Goal: Understand site structure: Understand site structure

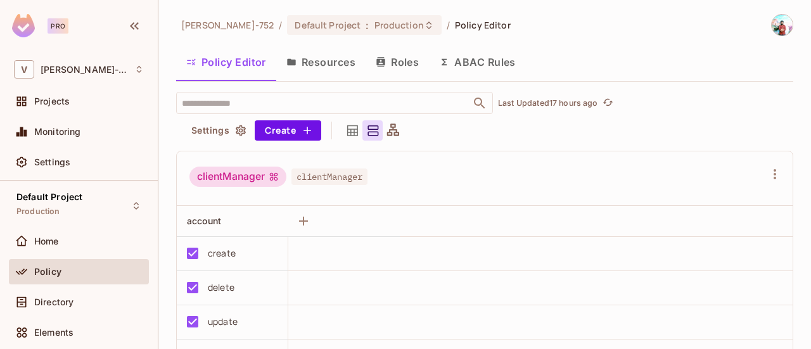
click at [320, 60] on button "Resources" at bounding box center [320, 62] width 89 height 32
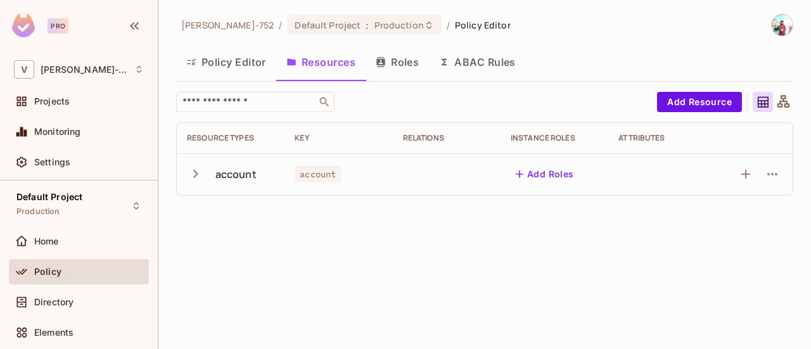
click at [190, 171] on icon "button" at bounding box center [195, 173] width 17 height 17
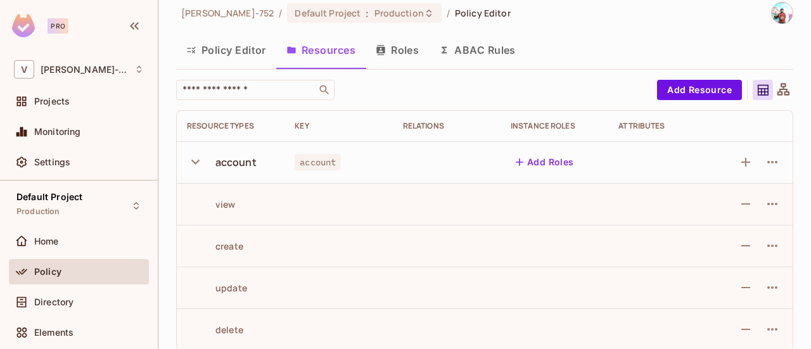
scroll to position [23, 0]
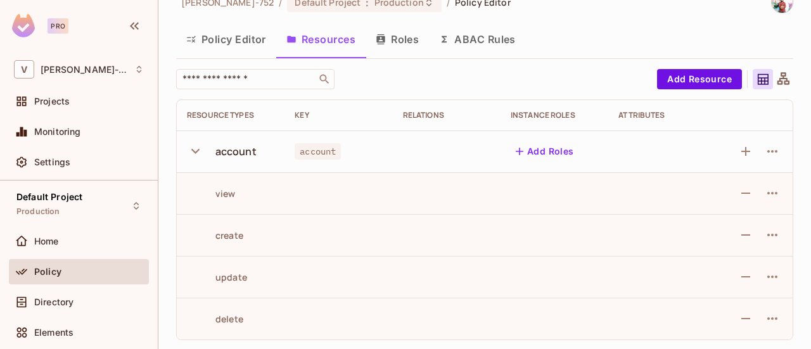
click at [198, 152] on icon "button" at bounding box center [195, 150] width 17 height 17
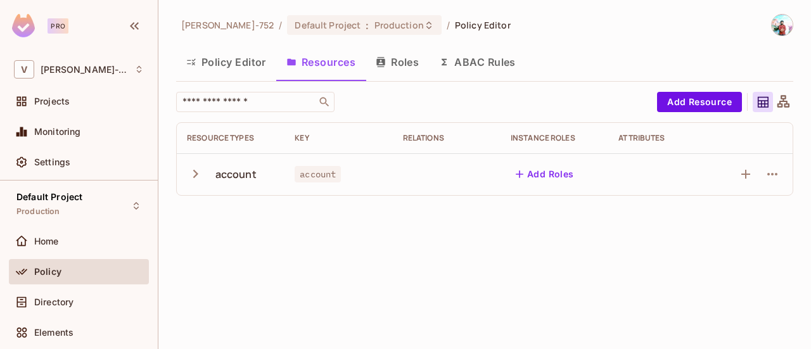
click at [196, 169] on icon "button" at bounding box center [195, 173] width 17 height 17
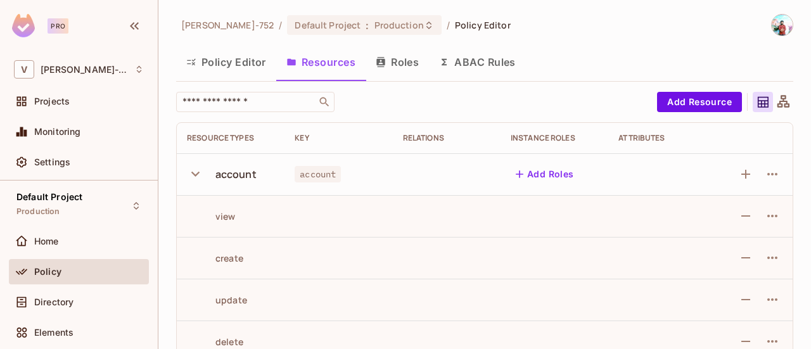
scroll to position [23, 0]
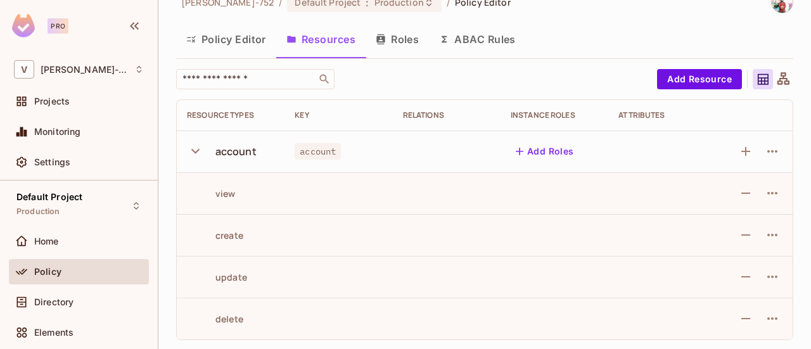
click at [196, 148] on icon "button" at bounding box center [195, 150] width 17 height 17
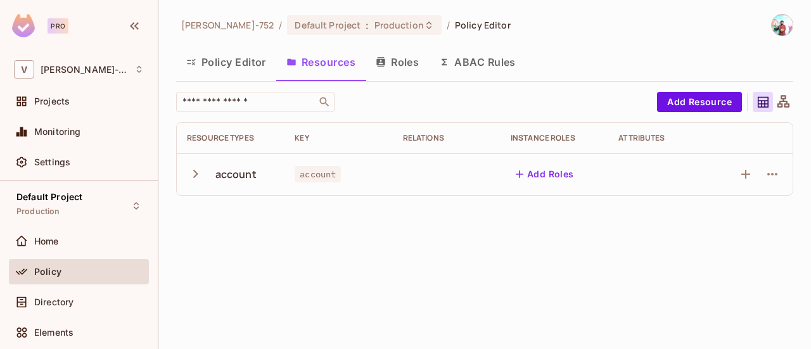
click at [404, 66] on button "Roles" at bounding box center [396, 62] width 63 height 32
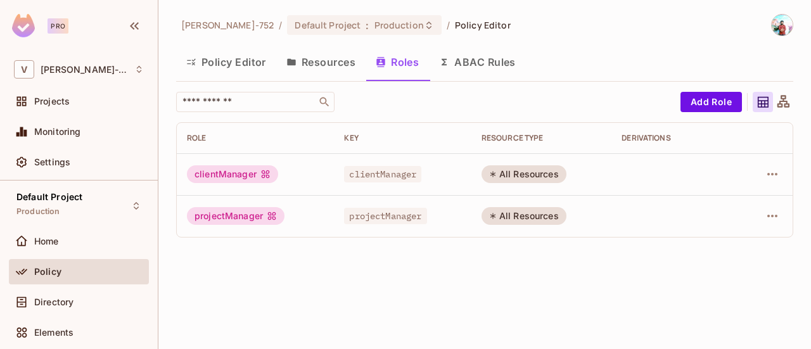
drag, startPoint x: 572, startPoint y: 174, endPoint x: 566, endPoint y: 172, distance: 6.8
click at [566, 172] on td "All Resources" at bounding box center [541, 174] width 141 height 42
drag, startPoint x: 562, startPoint y: 175, endPoint x: 556, endPoint y: 174, distance: 6.5
click at [556, 174] on div "All Resources" at bounding box center [523, 174] width 85 height 18
drag, startPoint x: 505, startPoint y: 217, endPoint x: 553, endPoint y: 212, distance: 49.0
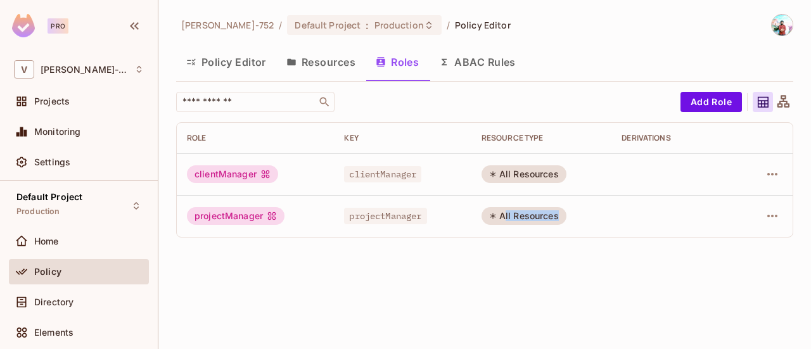
click at [553, 212] on div "All Resources" at bounding box center [523, 216] width 85 height 18
click at [252, 220] on div "projectManager" at bounding box center [236, 216] width 98 height 18
click at [253, 220] on div "projectManager" at bounding box center [236, 216] width 98 height 18
click at [271, 244] on div "​ Add Role Role Key RESOURCE TYPE Derivations clientManager clientManager All R…" at bounding box center [484, 170] width 617 height 156
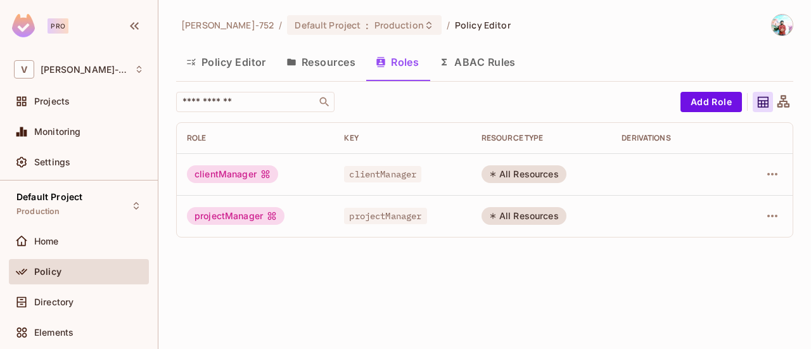
click at [348, 58] on button "Resources" at bounding box center [320, 62] width 89 height 32
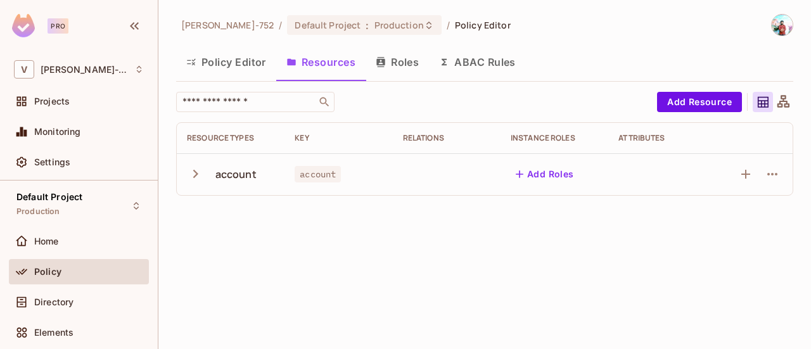
click at [388, 64] on button "Roles" at bounding box center [396, 62] width 63 height 32
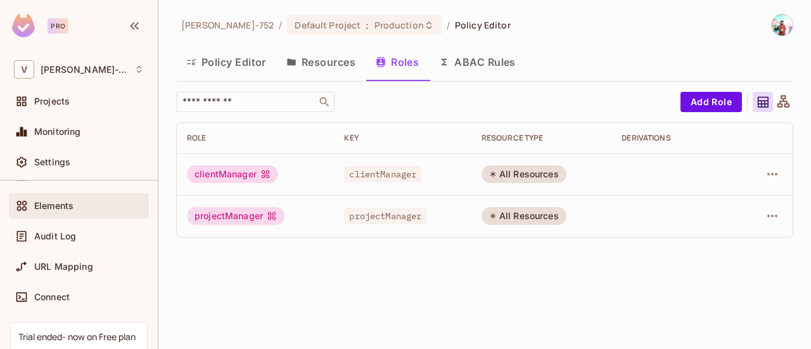
scroll to position [63, 0]
click at [82, 183] on div "Directory" at bounding box center [79, 175] width 130 height 15
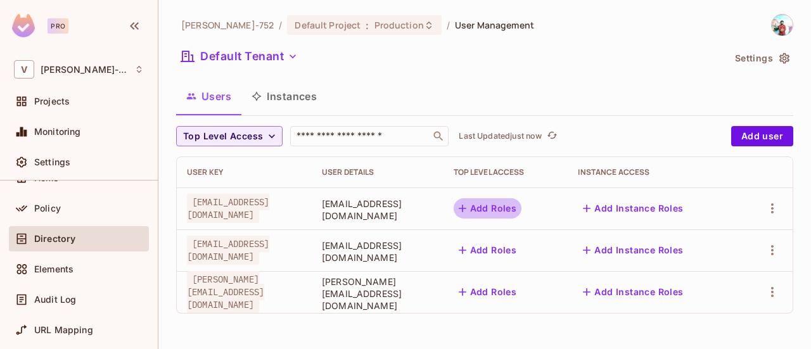
click at [522, 211] on button "Add Roles" at bounding box center [487, 208] width 68 height 20
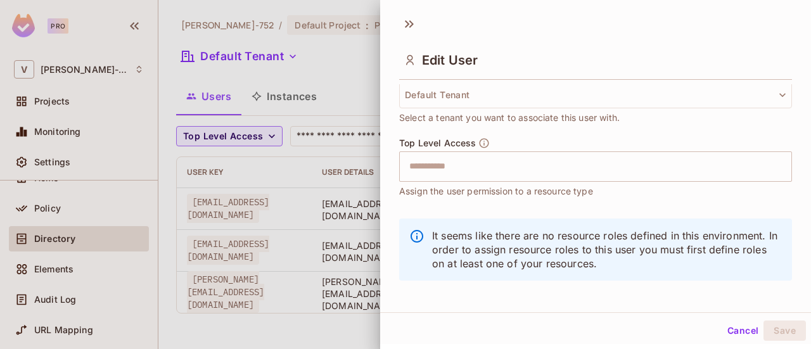
scroll to position [334, 0]
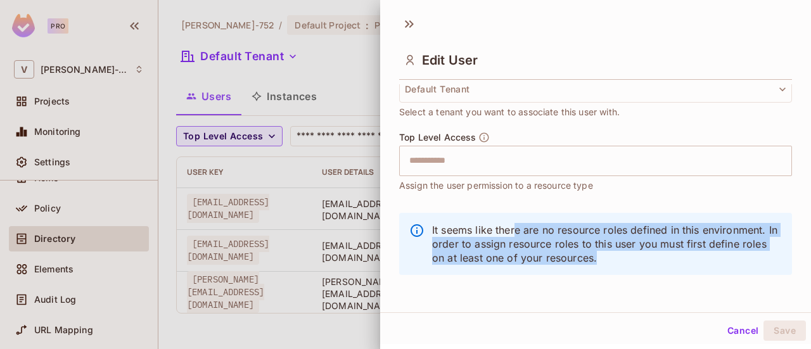
drag, startPoint x: 514, startPoint y: 229, endPoint x: 686, endPoint y: 259, distance: 174.3
click at [686, 259] on p "It seems like there are no resource roles defined in this environment. In order…" at bounding box center [607, 244] width 350 height 42
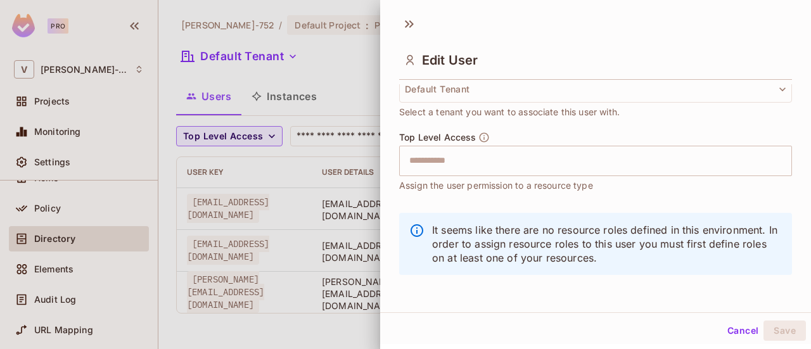
click at [737, 331] on button "Cancel" at bounding box center [742, 330] width 41 height 20
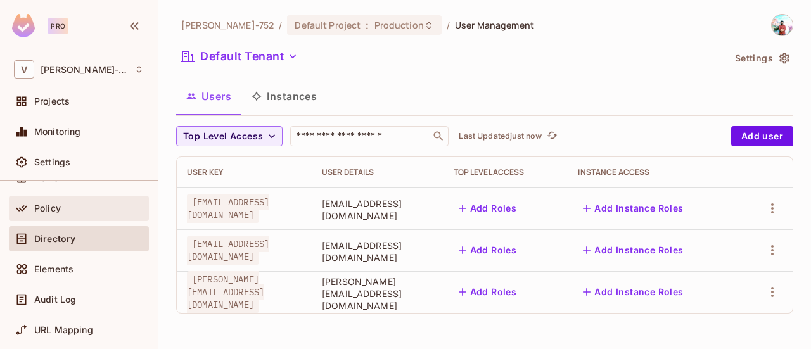
click at [84, 214] on div "Policy" at bounding box center [79, 208] width 130 height 15
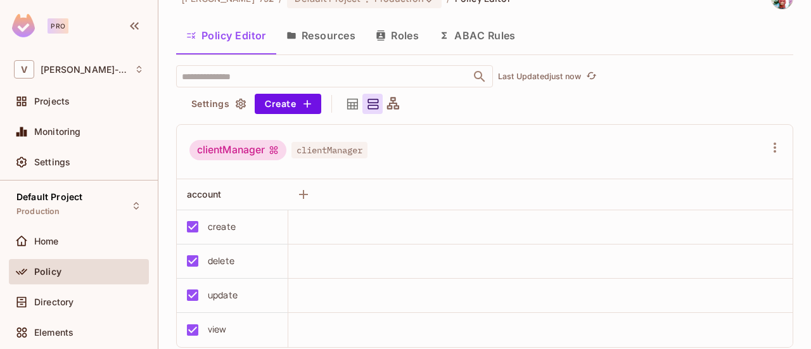
click at [432, 155] on div "clientManager clientManager" at bounding box center [476, 152] width 575 height 24
click at [388, 103] on icon at bounding box center [393, 104] width 16 height 16
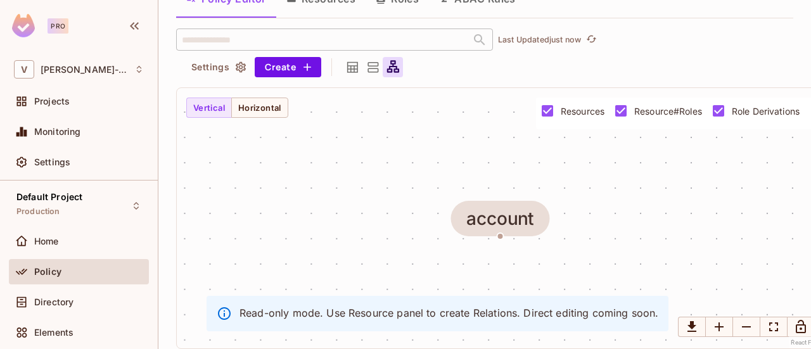
scroll to position [73, 0]
click at [268, 101] on button "Horizontal" at bounding box center [259, 108] width 57 height 20
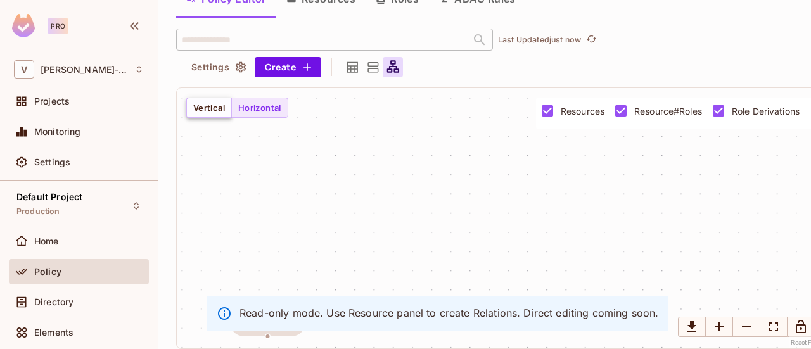
click at [210, 102] on button "Vertical" at bounding box center [209, 108] width 46 height 20
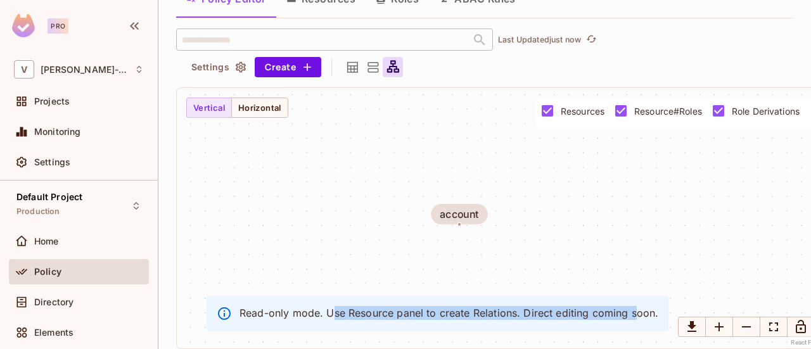
drag, startPoint x: 333, startPoint y: 303, endPoint x: 636, endPoint y: 295, distance: 303.4
click at [636, 296] on div "Read-only mode. Use Resource panel to create Relations. Direct editing coming s…" at bounding box center [437, 313] width 462 height 35
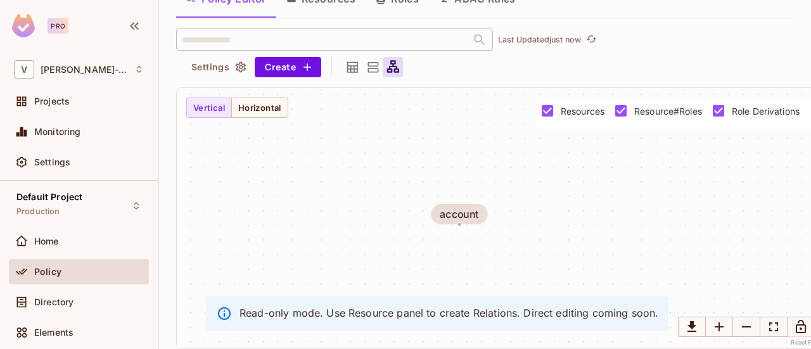
click at [584, 306] on p "Read-only mode. Use Resource panel to create Relations. Direct editing coming s…" at bounding box center [448, 313] width 419 height 14
click at [541, 306] on p "Read-only mode. Use Resource panel to create Relations. Direct editing coming s…" at bounding box center [448, 313] width 419 height 14
click at [564, 306] on p "Read-only mode. Use Resource panel to create Relations. Direct editing coming s…" at bounding box center [448, 313] width 419 height 14
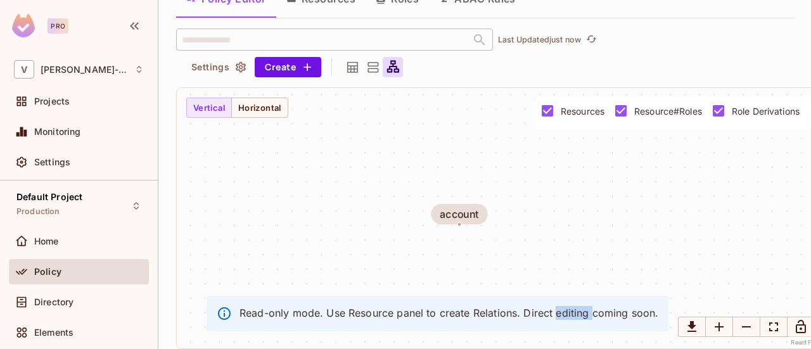
click at [564, 306] on p "Read-only mode. Use Resource panel to create Relations. Direct editing coming s…" at bounding box center [448, 313] width 419 height 14
click at [603, 306] on p "Read-only mode. Use Resource panel to create Relations. Direct editing coming s…" at bounding box center [448, 313] width 419 height 14
click at [636, 306] on p "Read-only mode. Use Resource panel to create Relations. Direct editing coming s…" at bounding box center [448, 313] width 419 height 14
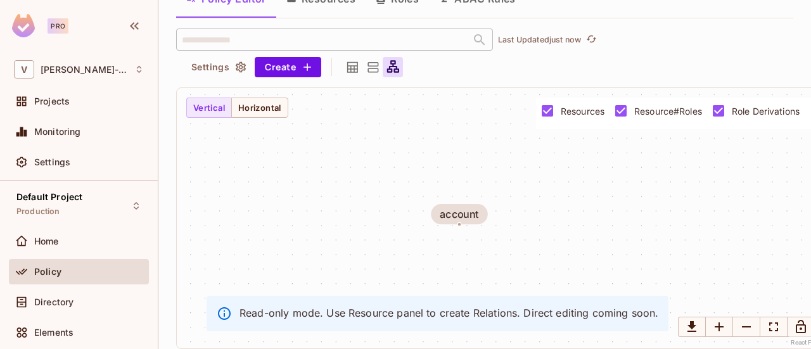
click at [580, 307] on p "Read-only mode. Use Resource panel to create Relations. Direct editing coming s…" at bounding box center [448, 313] width 419 height 14
click at [258, 98] on button "Horizontal" at bounding box center [259, 108] width 57 height 20
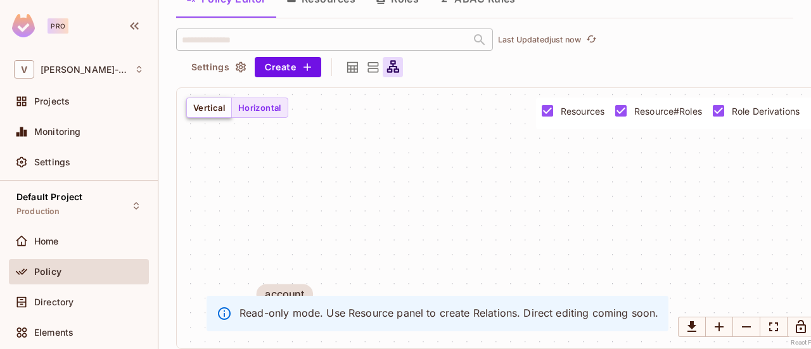
click at [213, 104] on button "Vertical" at bounding box center [209, 108] width 46 height 20
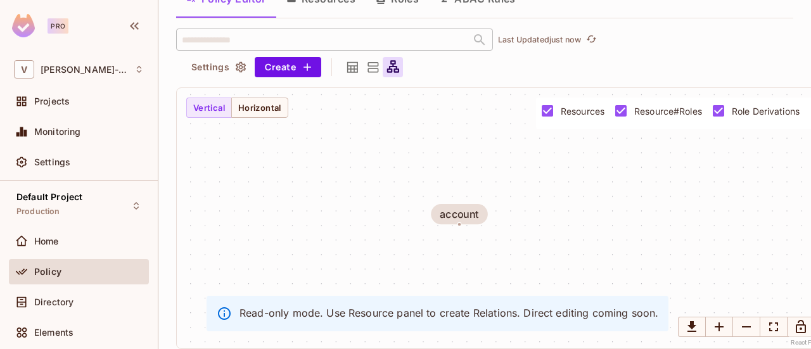
click at [355, 60] on icon at bounding box center [352, 68] width 16 height 16
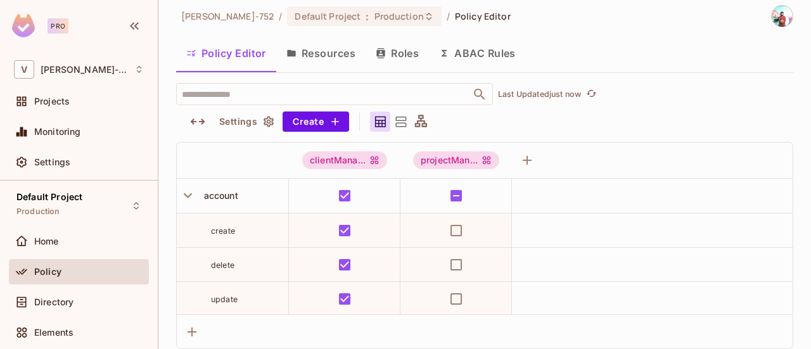
scroll to position [0, 0]
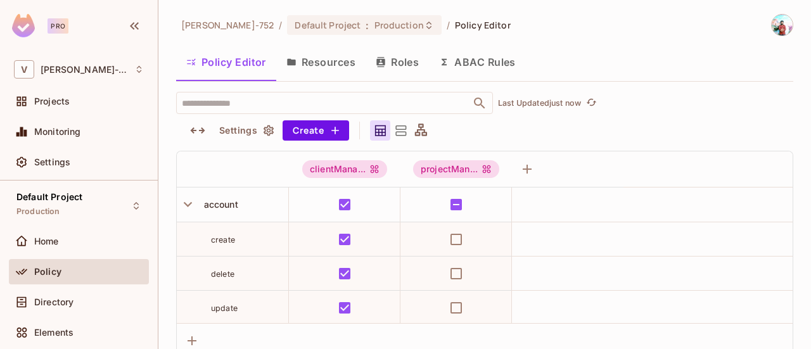
click at [396, 130] on icon at bounding box center [401, 131] width 16 height 16
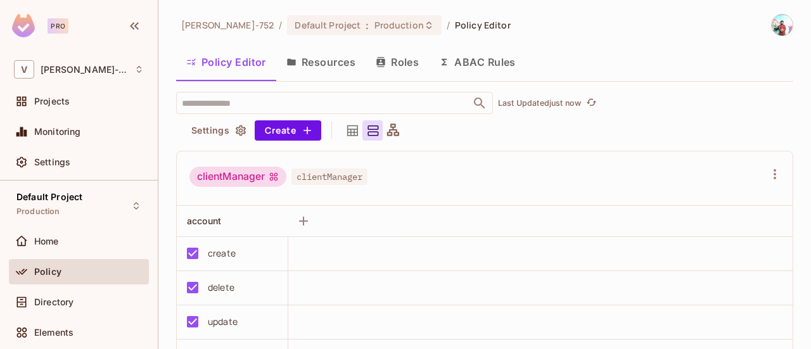
click at [358, 141] on div "​ Last Updated just now Settings Create clientManager clientManager account cre…" at bounding box center [484, 234] width 617 height 284
click at [356, 139] on div at bounding box center [352, 130] width 20 height 20
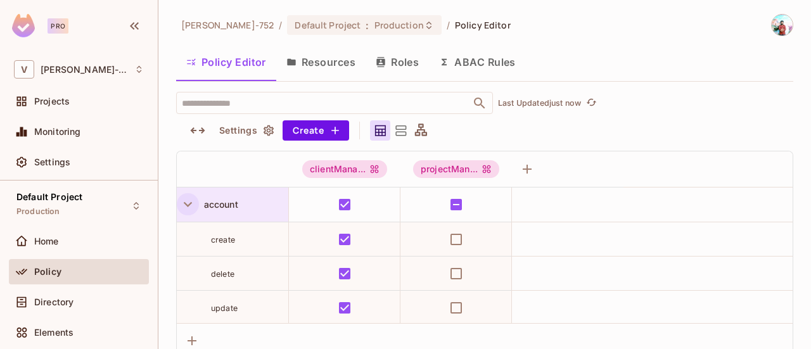
click at [183, 200] on icon "button" at bounding box center [187, 204] width 17 height 17
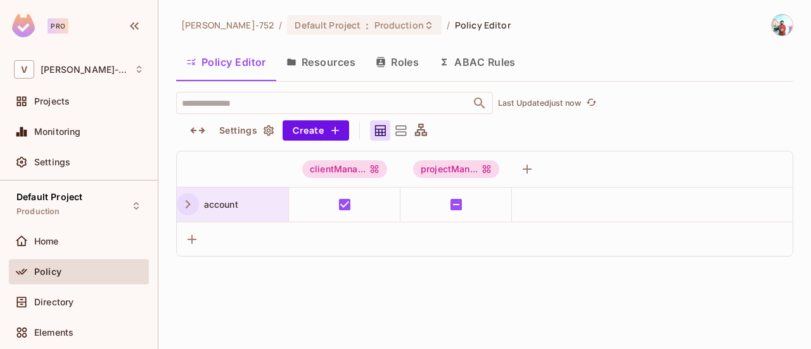
click at [229, 291] on div "[PERSON_NAME]-752 / Default Project : Production / Policy Editor Policy Editor …" at bounding box center [484, 174] width 652 height 349
click at [403, 265] on div "[PERSON_NAME]-752 / Default Project : Production / Policy Editor Policy Editor …" at bounding box center [484, 174] width 652 height 349
click at [188, 201] on icon "button" at bounding box center [187, 204] width 17 height 17
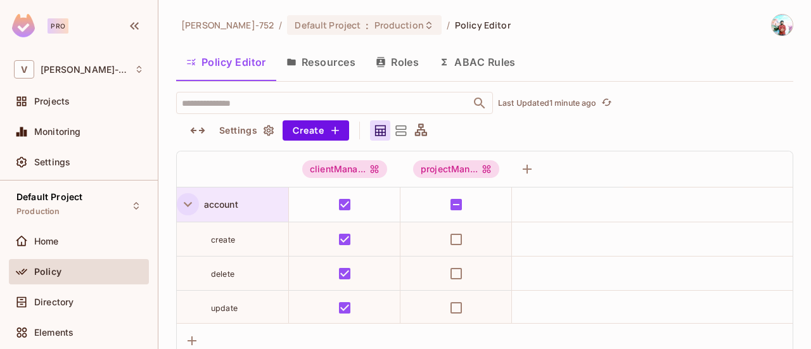
click at [188, 201] on icon "button" at bounding box center [187, 204] width 17 height 17
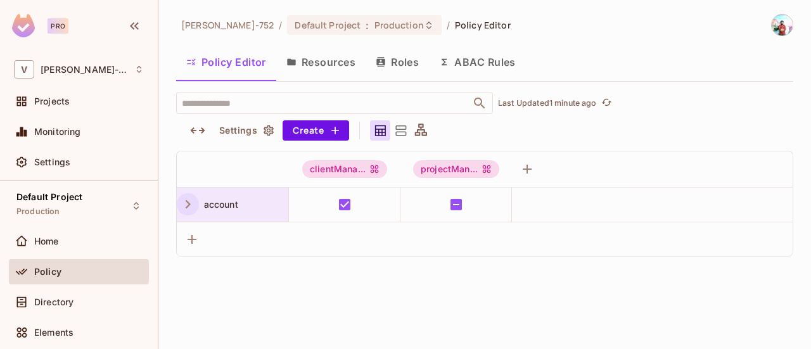
click at [188, 201] on icon "button" at bounding box center [187, 204] width 17 height 17
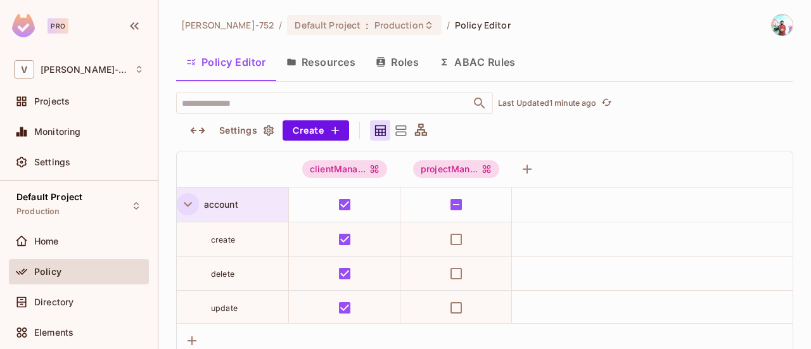
click at [188, 201] on icon "button" at bounding box center [187, 204] width 17 height 17
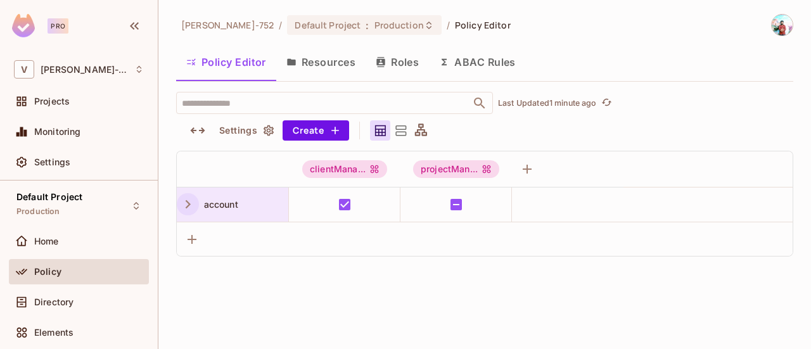
click at [188, 201] on icon "button" at bounding box center [187, 204] width 17 height 17
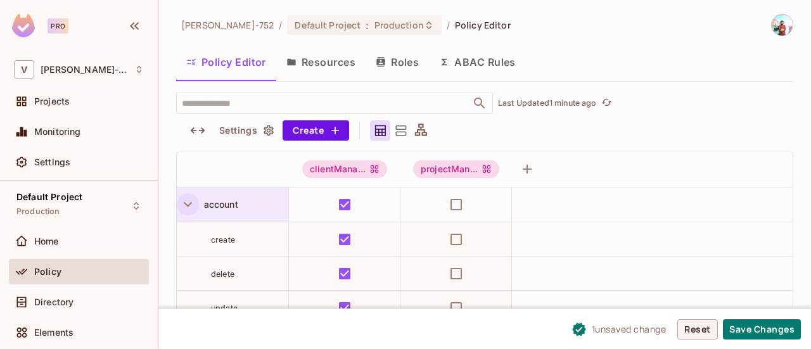
click at [704, 329] on button "Reset" at bounding box center [697, 329] width 41 height 20
